Goal: Task Accomplishment & Management: Use online tool/utility

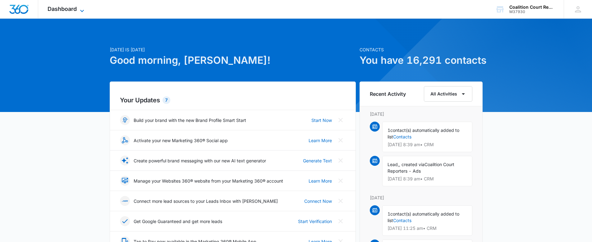
click at [66, 10] on span "Dashboard" at bounding box center [62, 9] width 29 height 7
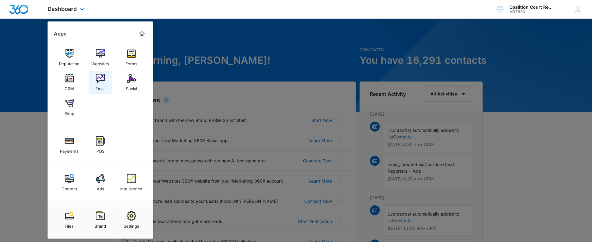
click at [97, 75] on img at bounding box center [100, 78] width 9 height 9
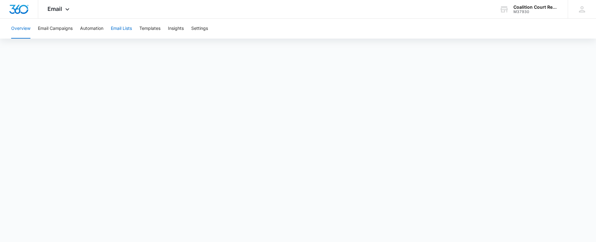
click at [120, 30] on button "Email Lists" at bounding box center [121, 29] width 21 height 20
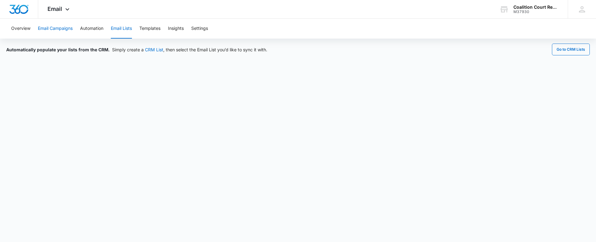
click at [48, 27] on button "Email Campaigns" at bounding box center [55, 29] width 35 height 20
